Goal: Task Accomplishment & Management: Manage account settings

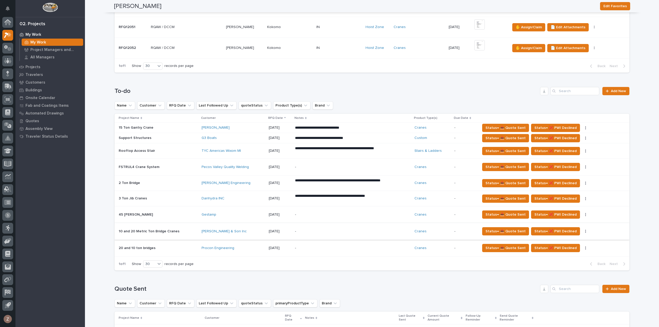
scroll to position [309, 0]
click at [398, 183] on div "**********" at bounding box center [352, 183] width 115 height 14
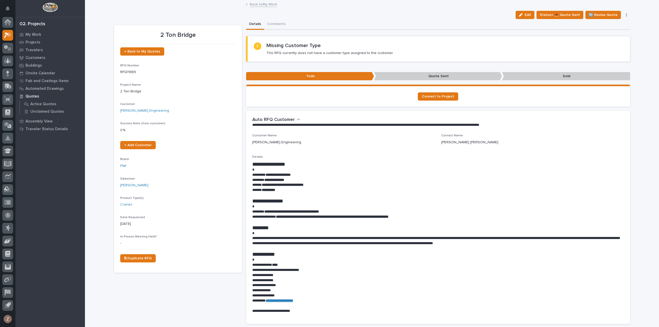
click at [626, 14] on icon "button" at bounding box center [626, 14] width 1 height 3
click at [640, 116] on div "Loading... Saving… Loading... Saving… 2 Ton Bridge Edit Status→ 📤 Quote Sent 🆕 …" at bounding box center [372, 326] width 574 height 650
click at [257, 5] on link "Back to My Work" at bounding box center [263, 4] width 27 height 6
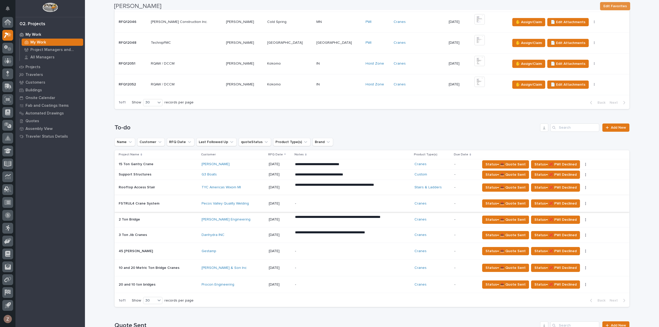
scroll to position [309, 0]
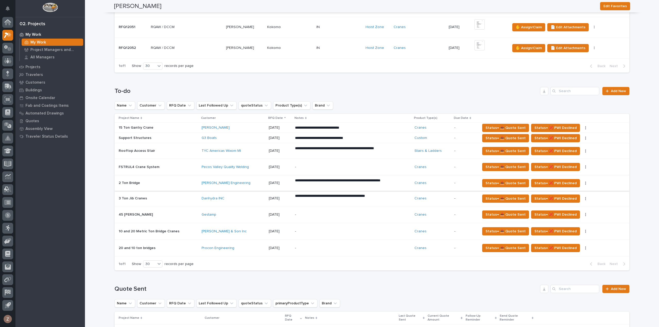
click at [585, 182] on icon "button" at bounding box center [585, 183] width 1 height 3
click at [553, 180] on span "Status→ ❌ PWI Declined" at bounding box center [555, 183] width 42 height 6
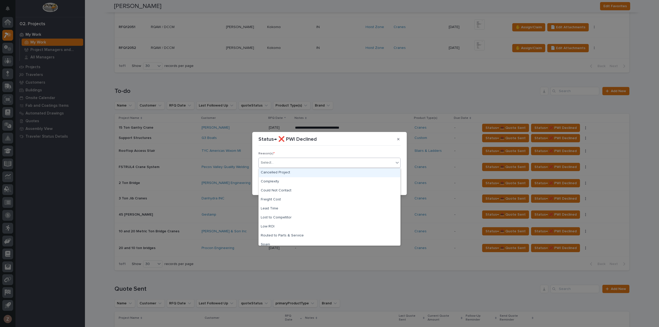
click at [290, 163] on div "Select..." at bounding box center [326, 163] width 135 height 8
click at [278, 180] on div "Complexity" at bounding box center [330, 181] width 142 height 9
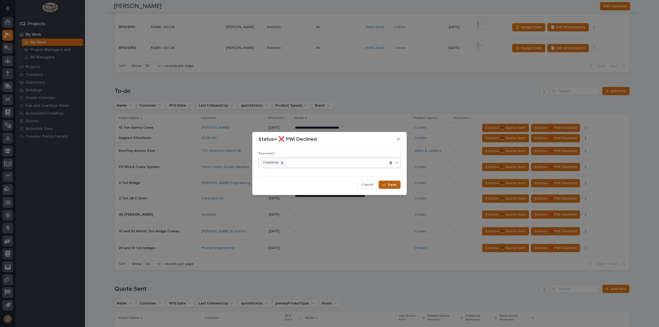
click at [390, 182] on span "Save" at bounding box center [392, 184] width 8 height 5
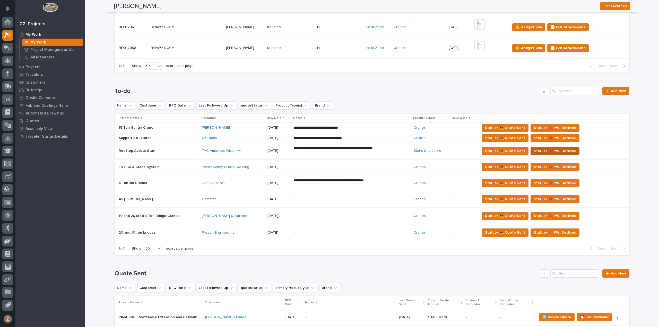
click at [569, 148] on span "Status→ ❌ PWI Declined" at bounding box center [555, 151] width 42 height 6
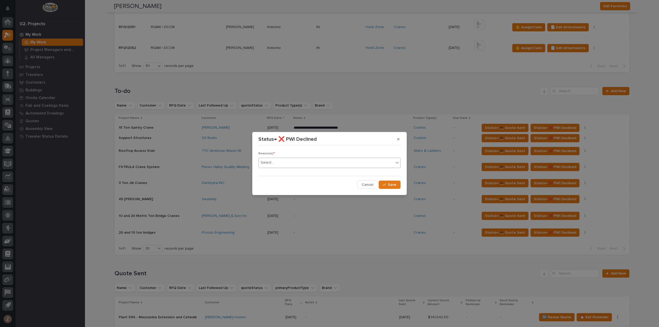
click at [314, 163] on div "Select..." at bounding box center [326, 163] width 135 height 8
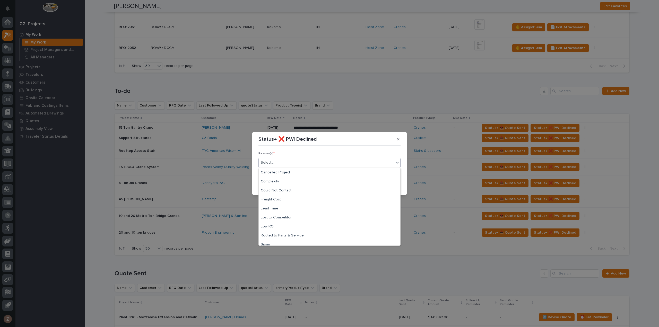
scroll to position [13, 0]
click at [296, 239] on div "Too Expensive" at bounding box center [330, 240] width 142 height 9
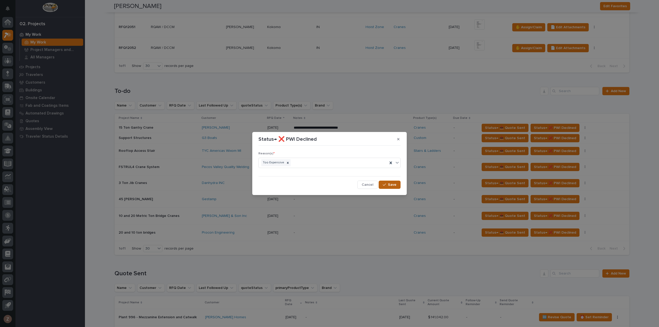
click at [389, 185] on span "Save" at bounding box center [392, 184] width 8 height 5
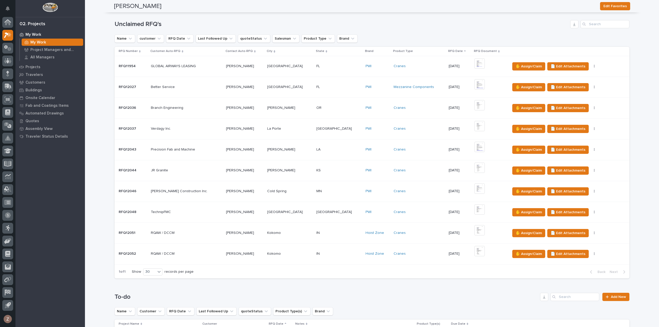
scroll to position [360, 0]
